Goal: Navigation & Orientation: Find specific page/section

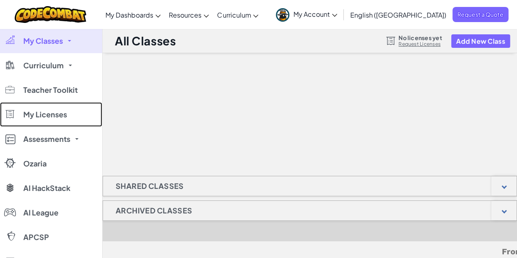
click at [50, 117] on span "My Licenses" at bounding box center [45, 114] width 44 height 7
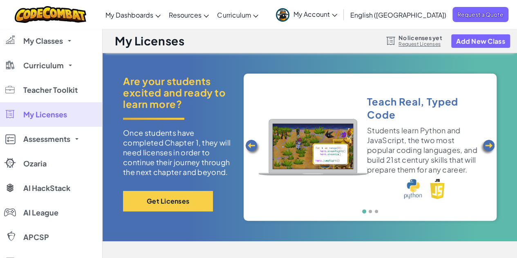
click at [50, 38] on span "My Classes" at bounding box center [43, 40] width 40 height 7
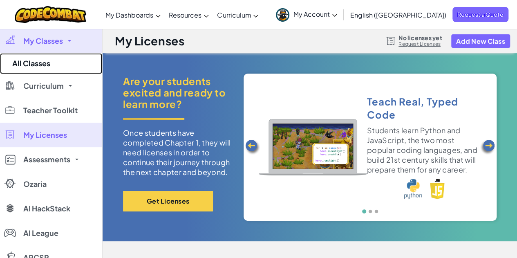
click at [49, 60] on link "All Classes" at bounding box center [51, 63] width 102 height 21
